Goal: Information Seeking & Learning: Learn about a topic

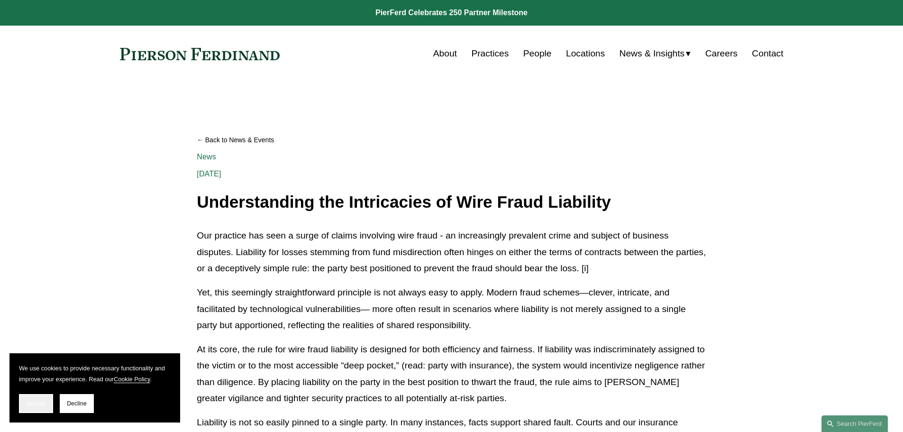
click at [37, 407] on button "Accept" at bounding box center [36, 403] width 34 height 19
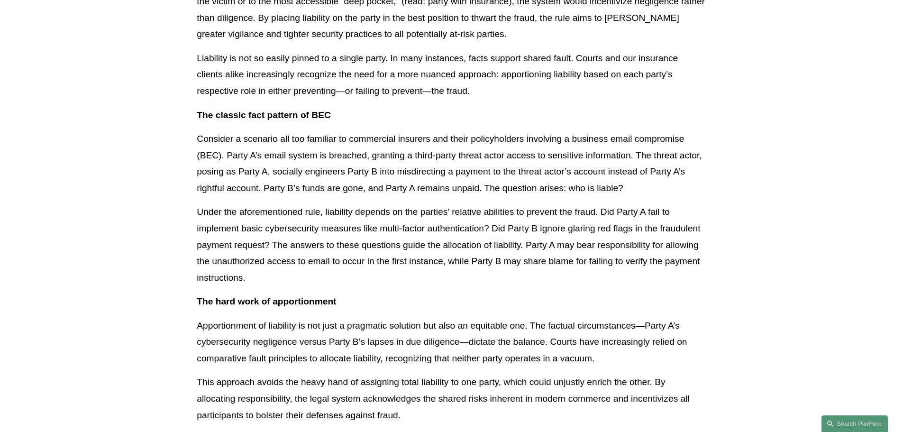
scroll to position [379, 0]
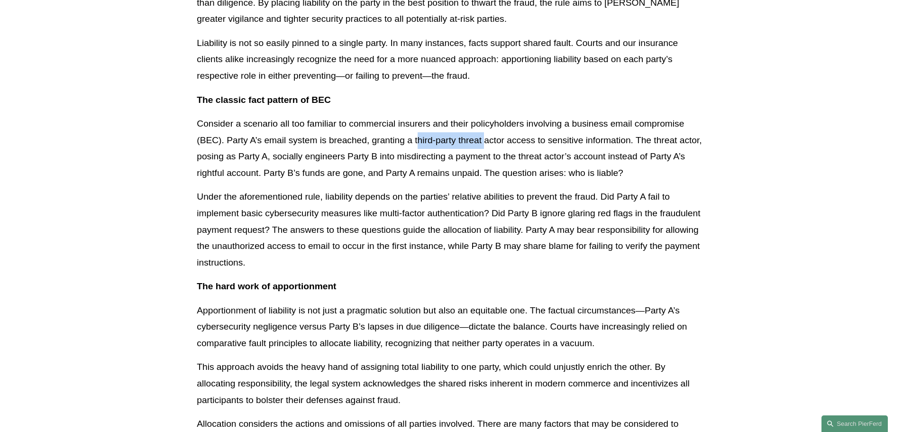
drag, startPoint x: 447, startPoint y: 136, endPoint x: 484, endPoint y: 134, distance: 37.5
click at [484, 134] on p "Consider a scenario all too familiar to commercial insurers and their policyhol…" at bounding box center [451, 148] width 509 height 65
click at [527, 141] on p "Consider a scenario all too familiar to commercial insurers and their policyhol…" at bounding box center [451, 148] width 509 height 65
drag, startPoint x: 594, startPoint y: 144, endPoint x: 608, endPoint y: 144, distance: 14.7
click at [608, 144] on p "Consider a scenario all too familiar to commercial insurers and their policyhol…" at bounding box center [451, 148] width 509 height 65
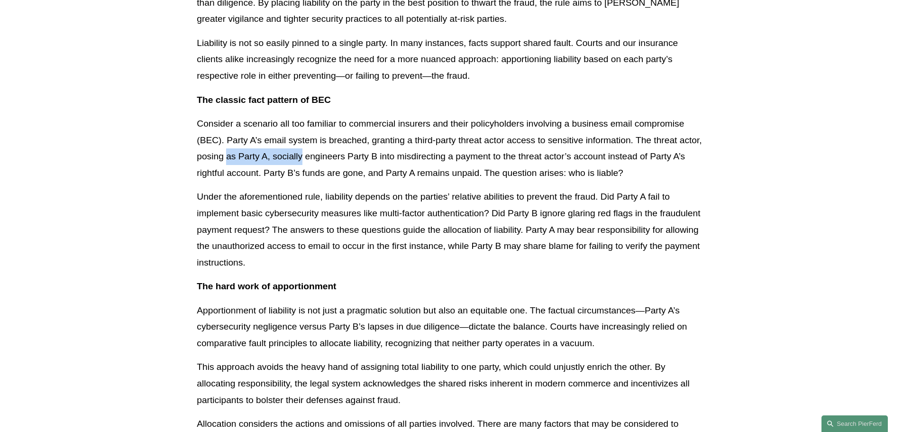
drag, startPoint x: 226, startPoint y: 159, endPoint x: 302, endPoint y: 155, distance: 75.9
click at [302, 155] on p "Consider a scenario all too familiar to commercial insurers and their policyhol…" at bounding box center [451, 148] width 509 height 65
click at [333, 154] on p "Consider a scenario all too familiar to commercial insurers and their policyhol…" at bounding box center [451, 148] width 509 height 65
click at [405, 156] on p "Consider a scenario all too familiar to commercial insurers and their policyhol…" at bounding box center [451, 148] width 509 height 65
drag, startPoint x: 559, startPoint y: 158, endPoint x: 594, endPoint y: 155, distance: 35.2
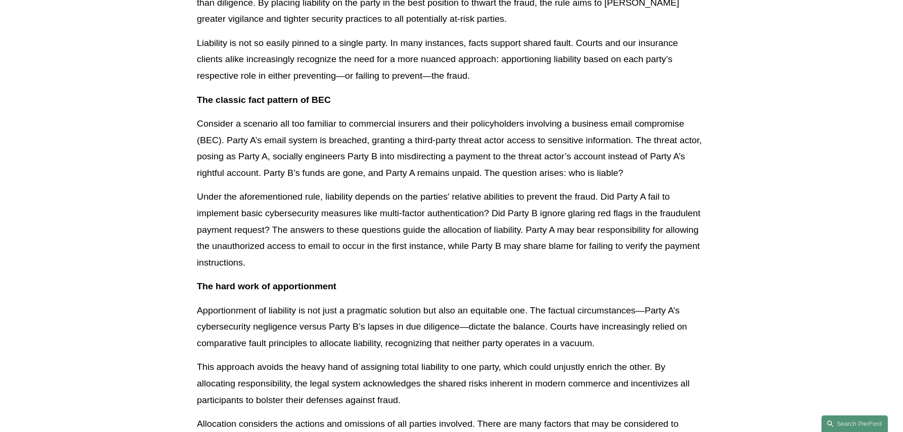
click at [565, 158] on p "Consider a scenario all too familiar to commercial insurers and their policyhol…" at bounding box center [451, 148] width 509 height 65
click at [608, 154] on p "Consider a scenario all too familiar to commercial insurers and their policyhol…" at bounding box center [451, 148] width 509 height 65
click at [561, 200] on p "Under the aforementioned rule, liability depends on the parties’ relative abili…" at bounding box center [451, 230] width 509 height 82
drag, startPoint x: 411, startPoint y: 215, endPoint x: 477, endPoint y: 216, distance: 65.4
click at [477, 216] on p "Under the aforementioned rule, liability depends on the parties’ relative abili…" at bounding box center [451, 230] width 509 height 82
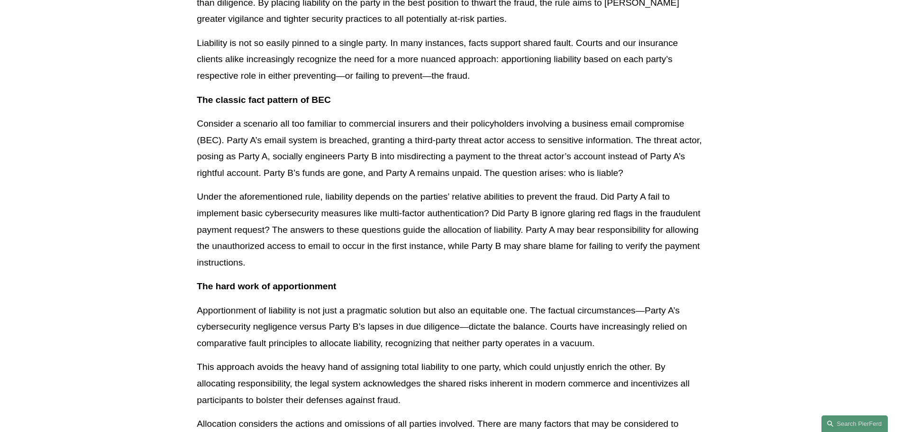
click at [526, 210] on p "Under the aforementioned rule, liability depends on the parties’ relative abili…" at bounding box center [451, 230] width 509 height 82
drag, startPoint x: 586, startPoint y: 216, endPoint x: 653, endPoint y: 217, distance: 66.4
click at [635, 217] on p "Under the aforementioned rule, liability depends on the parties’ relative abili…" at bounding box center [451, 230] width 509 height 82
click at [669, 217] on p "Under the aforementioned rule, liability depends on the parties’ relative abili…" at bounding box center [451, 230] width 509 height 82
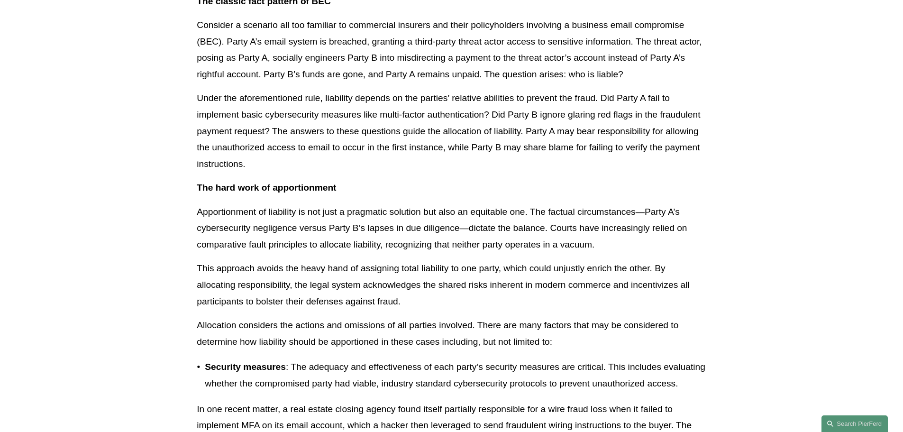
scroll to position [521, 0]
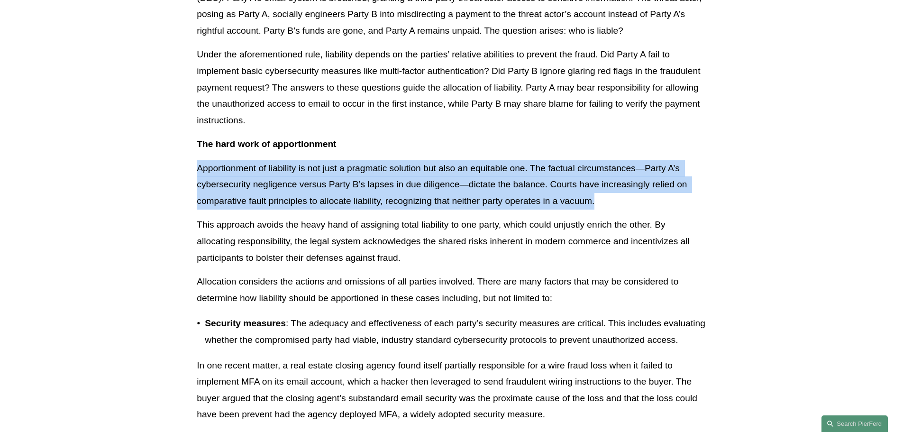
drag, startPoint x: 198, startPoint y: 166, endPoint x: 599, endPoint y: 202, distance: 403.0
click at [599, 202] on p "Apportionment of liability is not just a pragmatic solution but also an equitab…" at bounding box center [451, 184] width 509 height 49
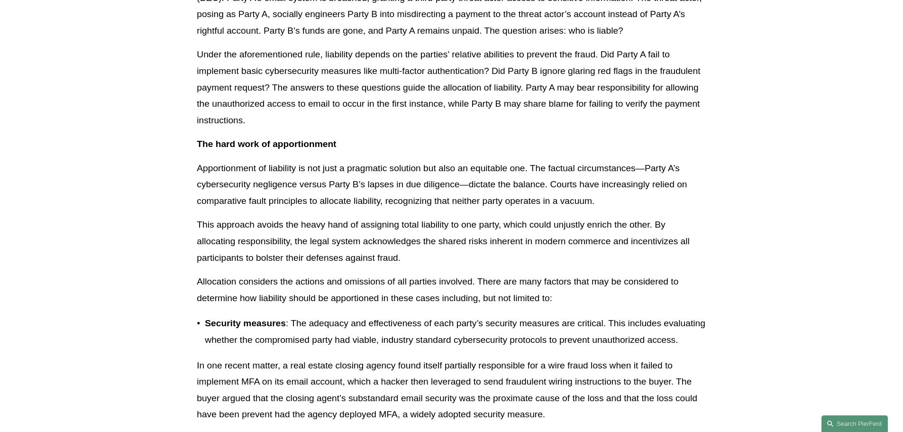
click at [325, 383] on p "In one recent matter, a real estate closing agency found itself partially respo…" at bounding box center [451, 389] width 509 height 65
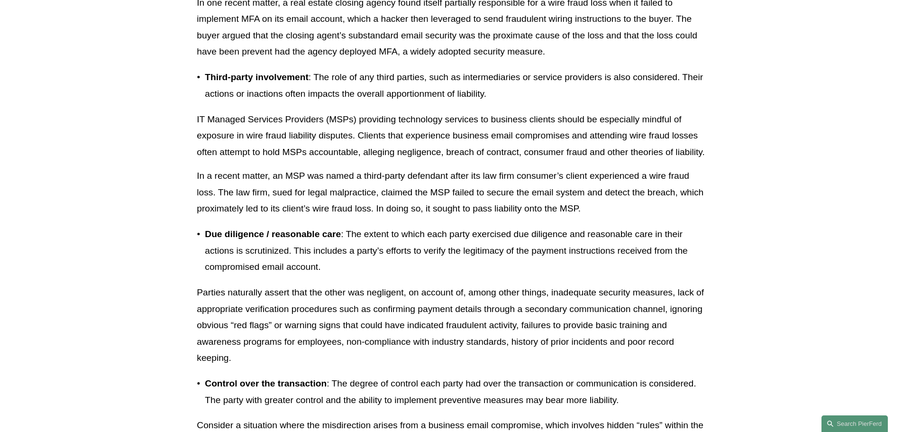
scroll to position [900, 0]
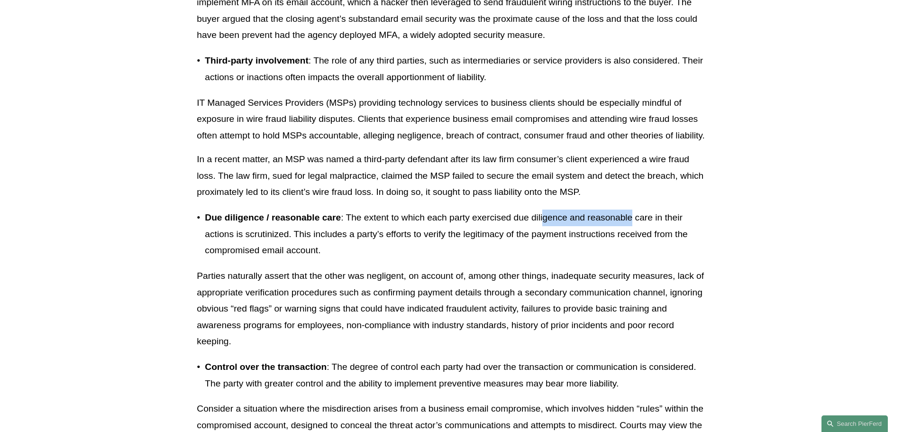
drag, startPoint x: 634, startPoint y: 218, endPoint x: 652, endPoint y: 216, distance: 18.1
click at [652, 216] on p "Due diligence / reasonable care : The extent to which each party exercised due …" at bounding box center [455, 233] width 501 height 49
drag, startPoint x: 250, startPoint y: 232, endPoint x: 328, endPoint y: 231, distance: 77.7
click at [324, 233] on p "Due diligence / reasonable care : The extent to which each party exercised due …" at bounding box center [455, 233] width 501 height 49
drag, startPoint x: 409, startPoint y: 240, endPoint x: 457, endPoint y: 241, distance: 47.9
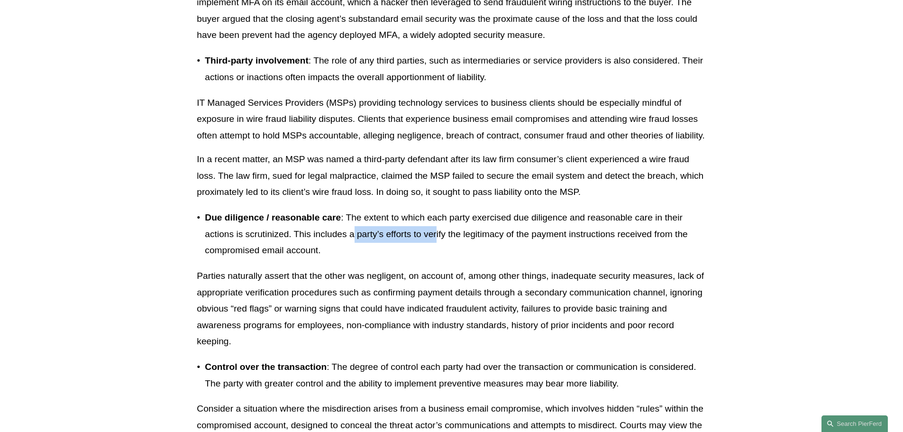
click at [454, 241] on p "Due diligence / reasonable care : The extent to which each party exercised due …" at bounding box center [455, 233] width 501 height 49
drag, startPoint x: 524, startPoint y: 235, endPoint x: 603, endPoint y: 237, distance: 79.2
click at [594, 237] on p "Due diligence / reasonable care : The extent to which each party exercised due …" at bounding box center [455, 233] width 501 height 49
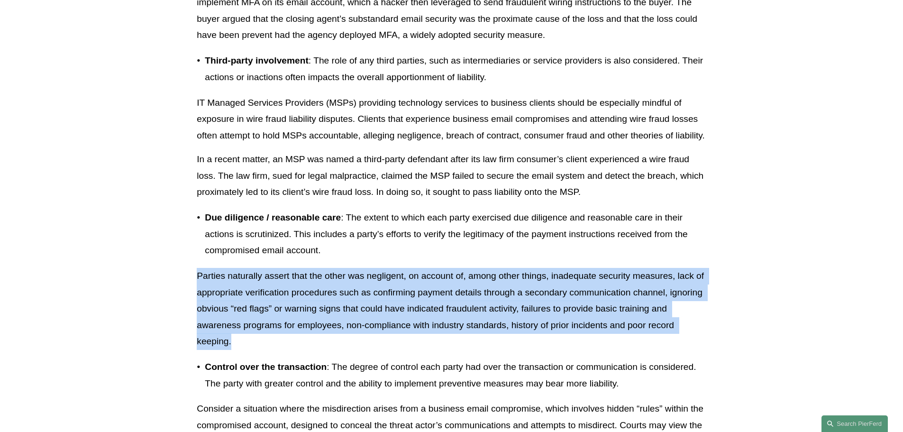
drag, startPoint x: 198, startPoint y: 274, endPoint x: 239, endPoint y: 338, distance: 75.9
click at [239, 338] on p "Parties naturally assert that the other was negligent, on account of, among oth…" at bounding box center [451, 309] width 509 height 82
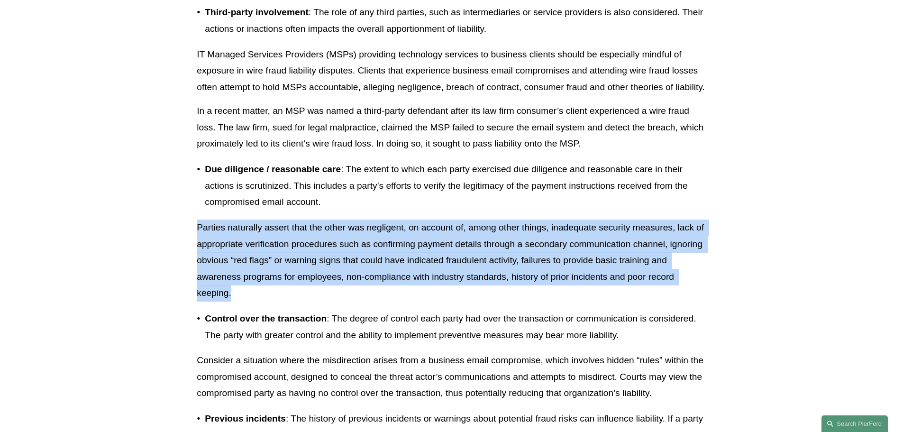
scroll to position [995, 0]
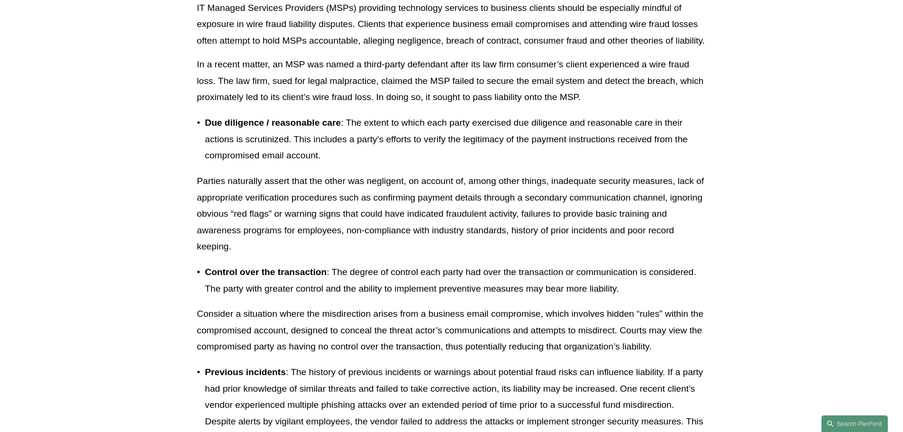
click at [156, 278] on article "Back to News & Events Understanding the Intricacies of Wire Fraud Liability New…" at bounding box center [451, 337] width 903 height 2501
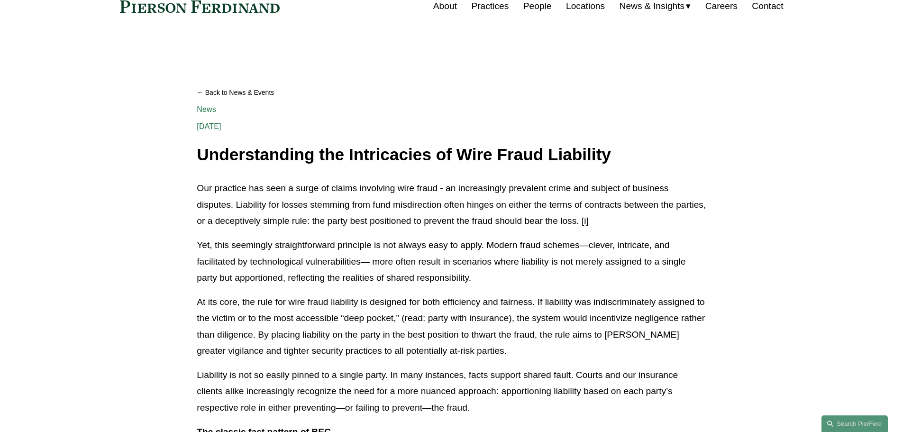
scroll to position [0, 0]
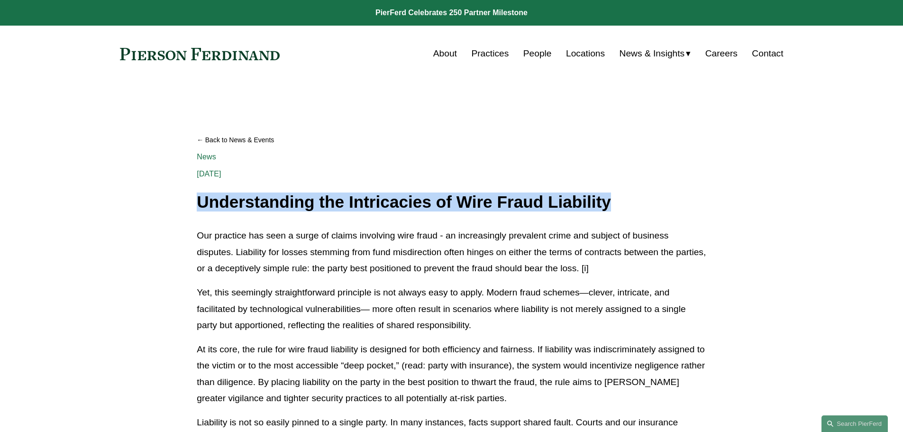
drag, startPoint x: 200, startPoint y: 200, endPoint x: 619, endPoint y: 209, distance: 419.9
click at [619, 209] on h1 "Understanding the Intricacies of Wire Fraud Liability" at bounding box center [451, 202] width 509 height 18
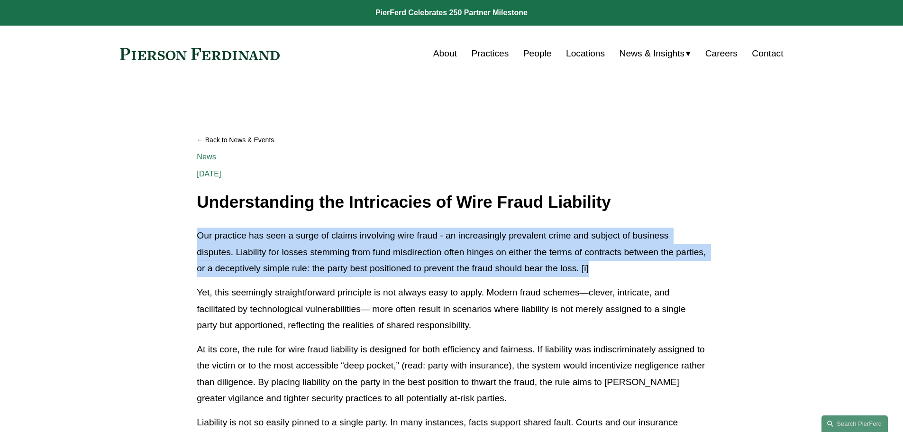
drag, startPoint x: 198, startPoint y: 235, endPoint x: 638, endPoint y: 266, distance: 440.9
click at [638, 266] on p "Our practice has seen a surge of claims involving wire fraud - an increasingly …" at bounding box center [451, 251] width 509 height 49
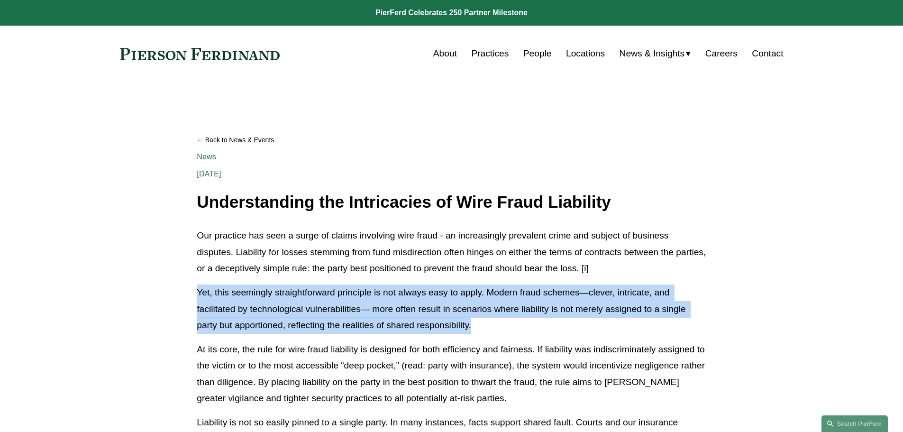
drag, startPoint x: 197, startPoint y: 293, endPoint x: 492, endPoint y: 333, distance: 298.4
click at [492, 333] on p "Yet, this seemingly straightforward principle is not always easy to apply. Mode…" at bounding box center [451, 308] width 509 height 49
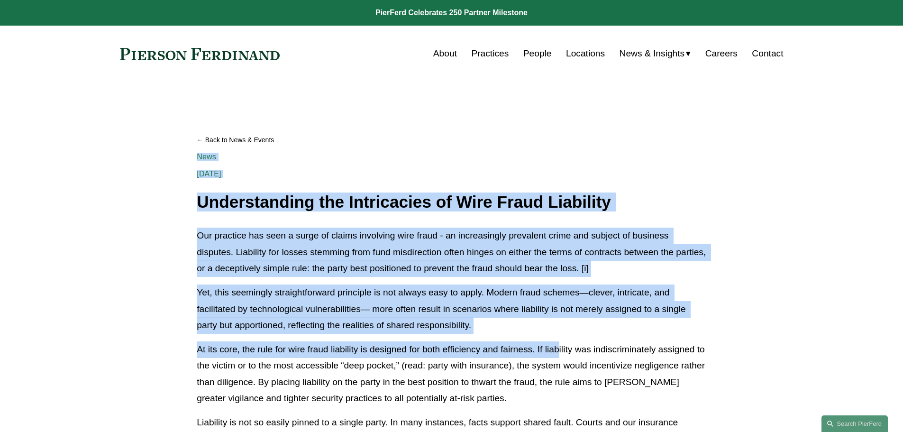
drag, startPoint x: 199, startPoint y: 201, endPoint x: 501, endPoint y: 336, distance: 331.6
click at [483, 328] on p "Yet, this seemingly straightforward principle is not always easy to apply. Mode…" at bounding box center [451, 308] width 509 height 49
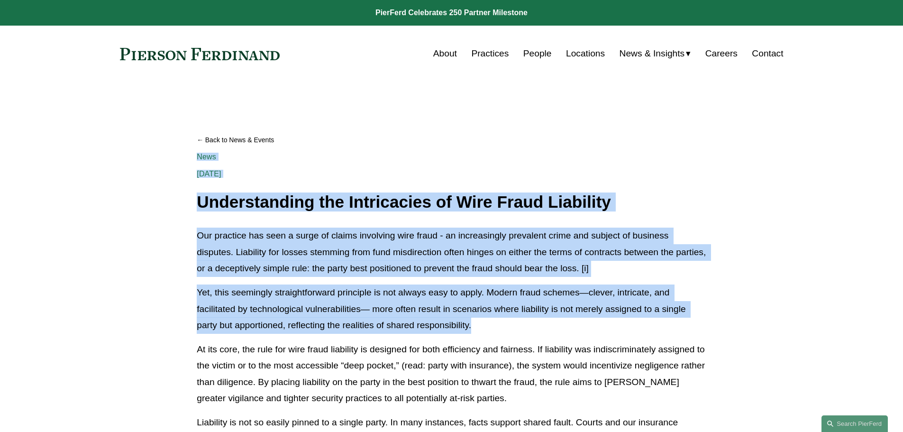
drag, startPoint x: 198, startPoint y: 200, endPoint x: 476, endPoint y: 325, distance: 304.8
click at [480, 325] on p "Yet, this seemingly straightforward principle is not always easy to apply. Mode…" at bounding box center [451, 308] width 509 height 49
drag, startPoint x: 199, startPoint y: 200, endPoint x: 483, endPoint y: 331, distance: 312.8
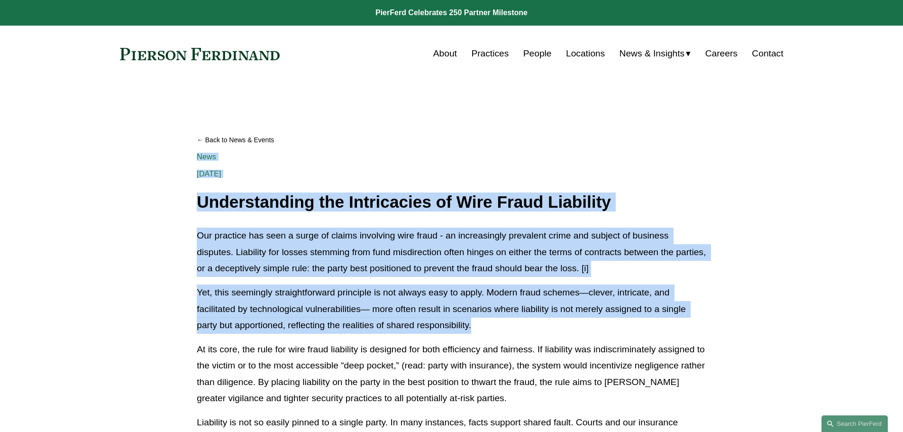
click at [488, 324] on p "Yet, this seemingly straightforward principle is not always easy to apply. Mode…" at bounding box center [451, 308] width 509 height 49
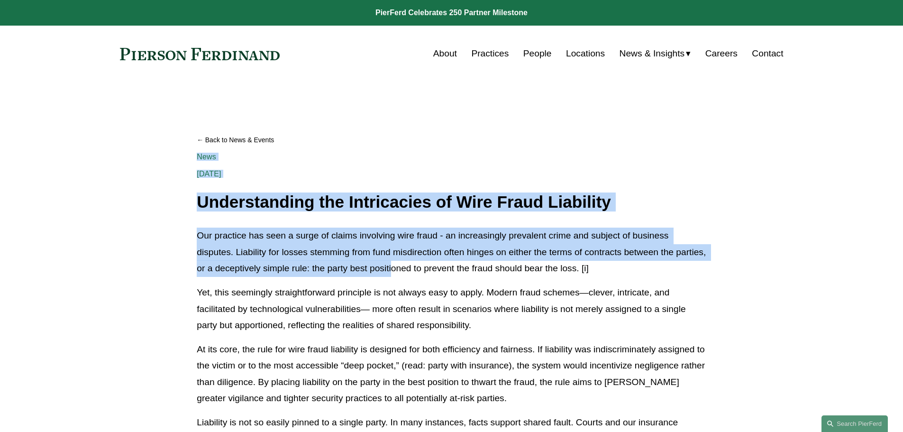
drag, startPoint x: 198, startPoint y: 199, endPoint x: 246, endPoint y: 241, distance: 63.8
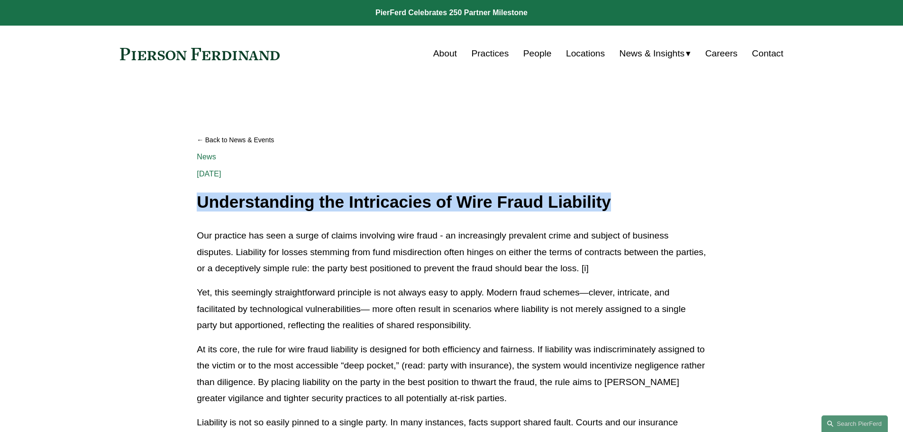
drag, startPoint x: 198, startPoint y: 199, endPoint x: 655, endPoint y: 198, distance: 457.8
click at [655, 198] on h1 "Understanding the Intricacies of Wire Fraud Liability" at bounding box center [451, 202] width 509 height 18
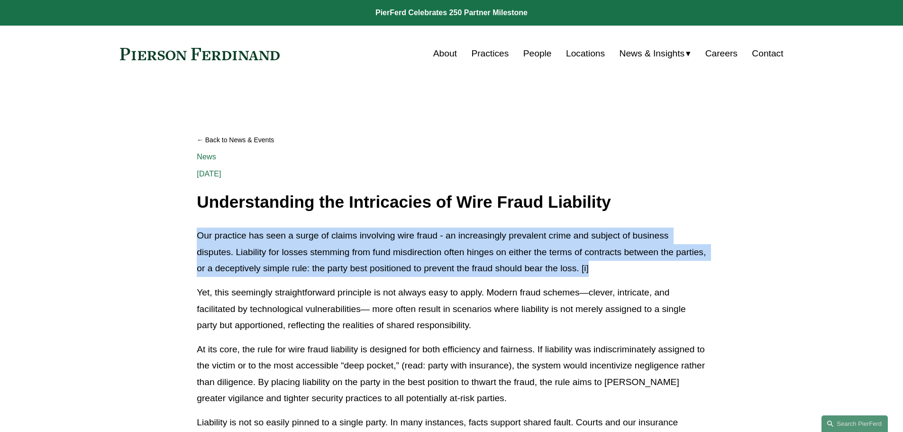
drag, startPoint x: 197, startPoint y: 236, endPoint x: 630, endPoint y: 268, distance: 434.8
click at [630, 268] on p "Our practice has seen a surge of claims involving wire fraud - an increasingly …" at bounding box center [451, 251] width 509 height 49
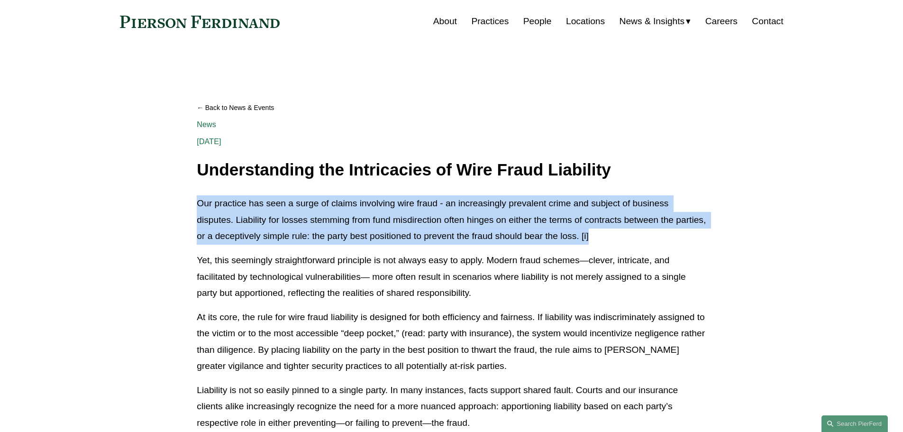
scroll to position [47, 0]
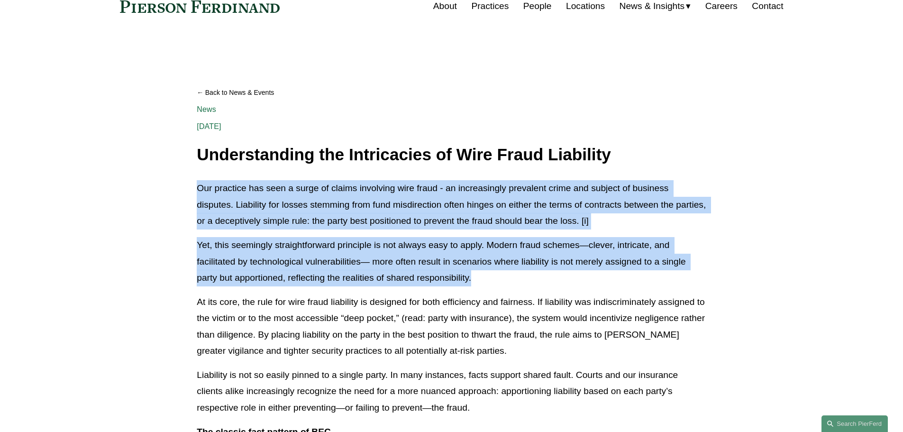
drag, startPoint x: 197, startPoint y: 187, endPoint x: 475, endPoint y: 285, distance: 294.7
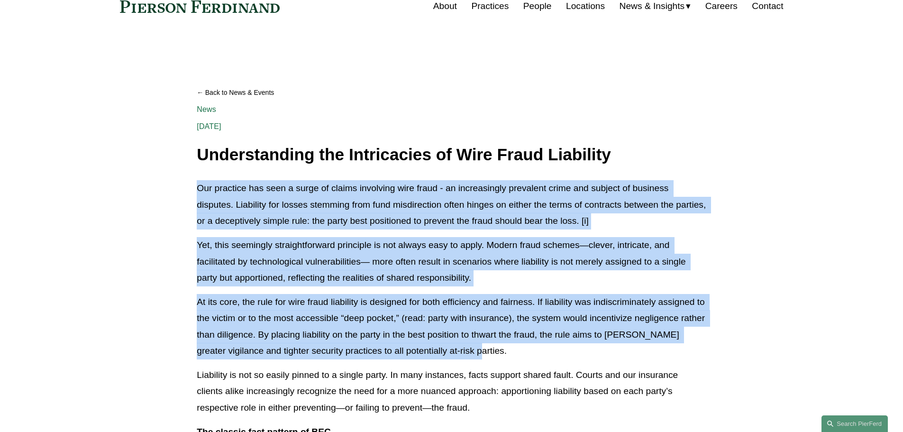
drag, startPoint x: 198, startPoint y: 189, endPoint x: 460, endPoint y: 355, distance: 310.1
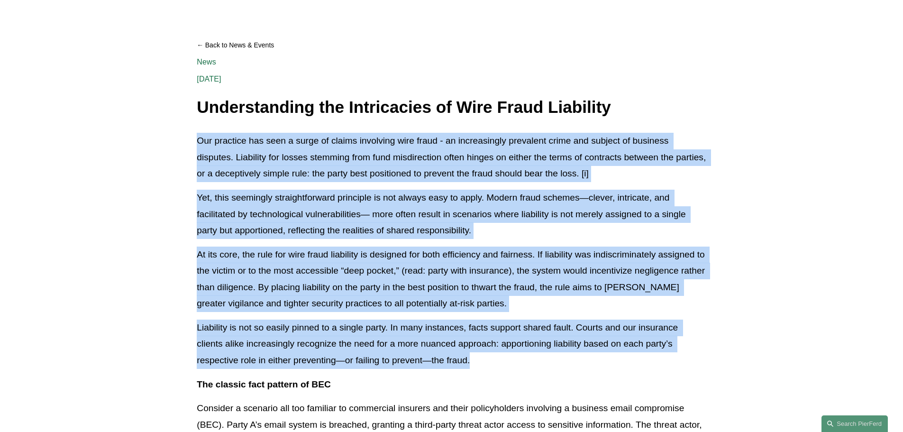
drag, startPoint x: 198, startPoint y: 138, endPoint x: 474, endPoint y: 360, distance: 354.6
click at [508, 368] on p "Liability is not so easily pinned to a single party. In many instances, facts s…" at bounding box center [451, 343] width 509 height 49
drag, startPoint x: 199, startPoint y: 142, endPoint x: 501, endPoint y: 363, distance: 375.1
